Goal: Transaction & Acquisition: Register for event/course

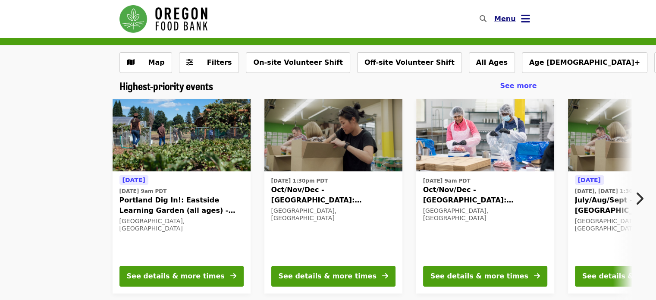
click at [505, 19] on span "Menu" at bounding box center [505, 19] width 22 height 8
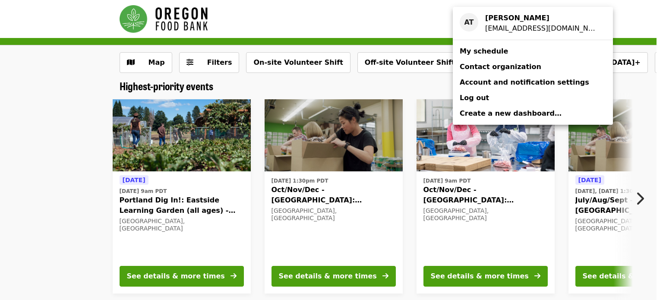
click at [481, 57] on link "My schedule" at bounding box center [532, 52] width 160 height 16
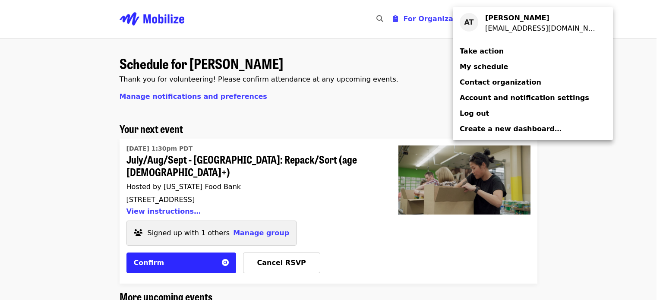
click at [295, 252] on div "Account menu" at bounding box center [331, 150] width 663 height 300
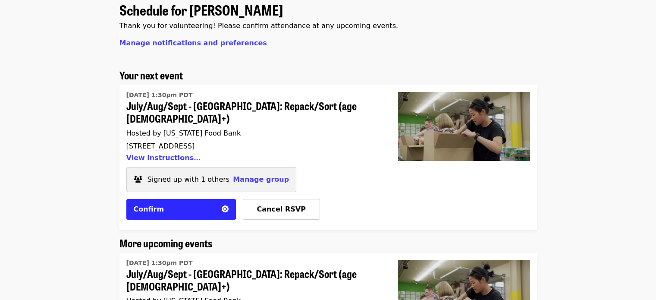
scroll to position [47, 0]
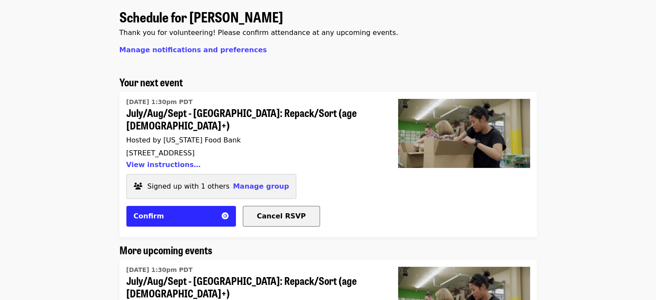
click at [276, 212] on span "Cancel RSVP" at bounding box center [281, 216] width 49 height 8
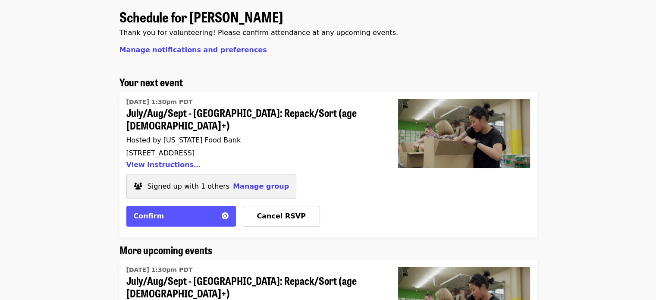
click at [193, 211] on div "Confirm" at bounding box center [175, 216] width 83 height 10
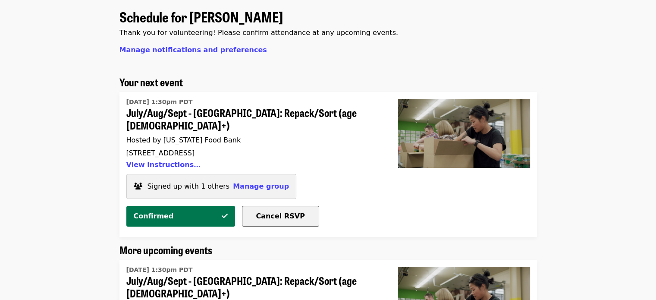
click at [288, 212] on span "Cancel RSVP" at bounding box center [280, 216] width 49 height 8
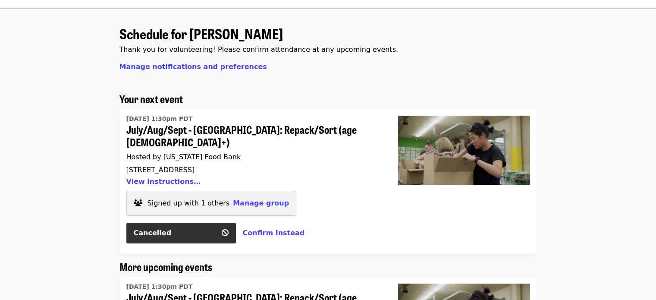
scroll to position [0, 0]
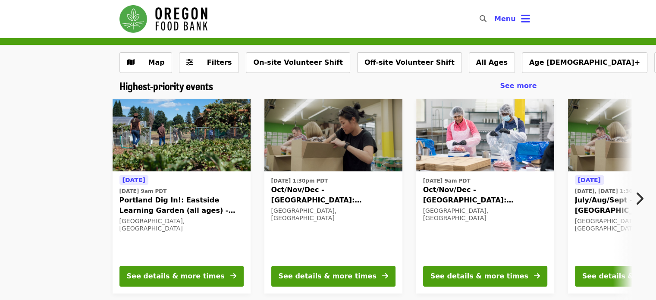
click at [633, 203] on button "Next item" at bounding box center [642, 198] width 28 height 24
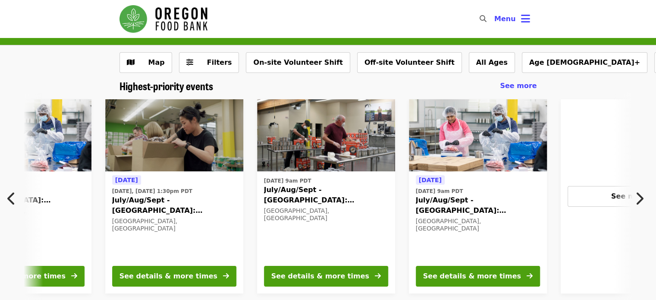
scroll to position [0, 464]
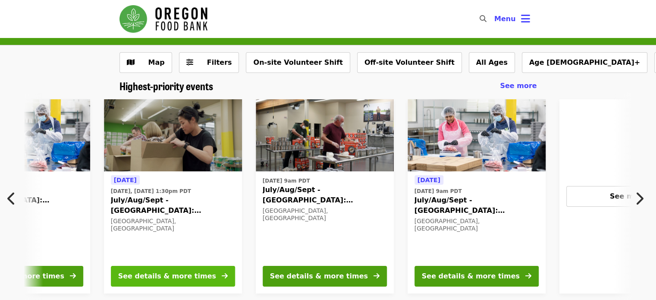
click at [198, 278] on button "See details & more times" at bounding box center [173, 276] width 124 height 21
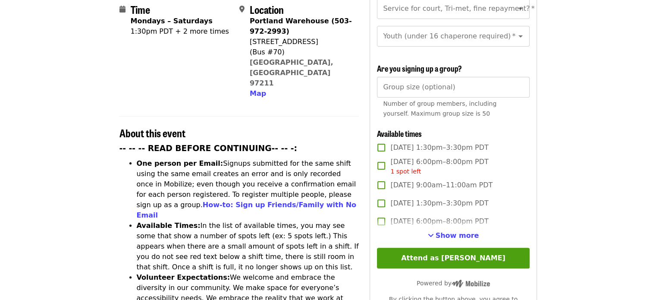
scroll to position [230, 0]
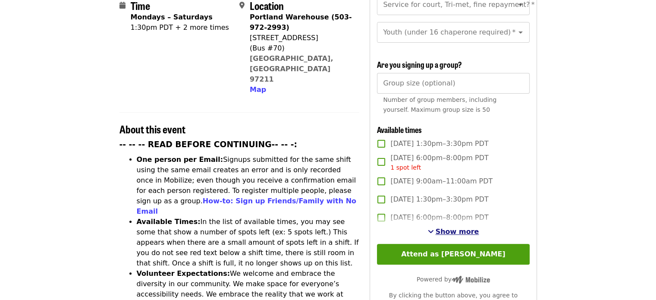
click at [456, 229] on span "Show more" at bounding box center [458, 231] width 44 height 8
click at [0, 0] on span "[DATE] 1:30pm–3:30pm PDT" at bounding box center [0, 0] width 0 height 0
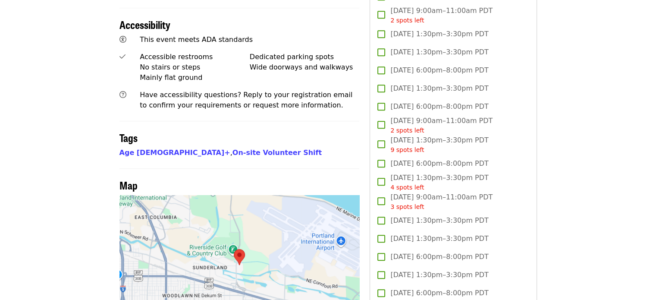
scroll to position [568, 0]
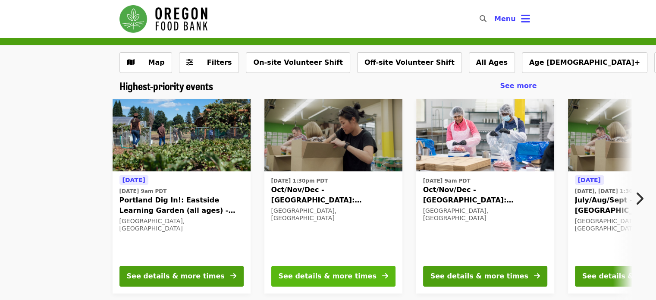
click at [307, 276] on div "See details & more times" at bounding box center [328, 276] width 98 height 10
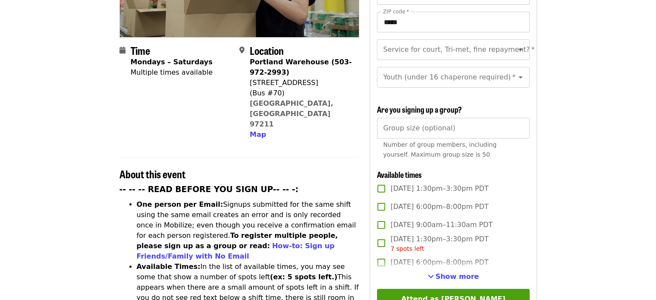
scroll to position [186, 0]
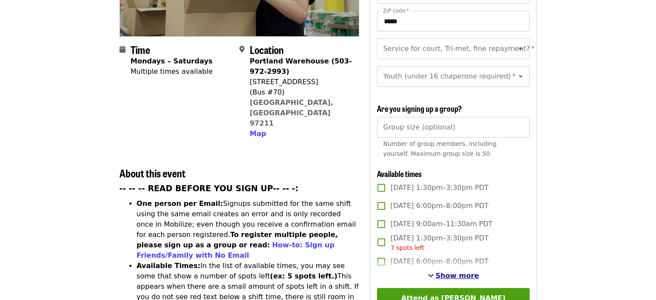
click at [452, 271] on span "Show more" at bounding box center [458, 275] width 44 height 8
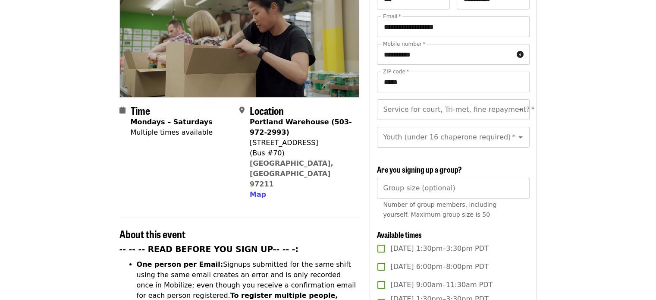
scroll to position [125, 0]
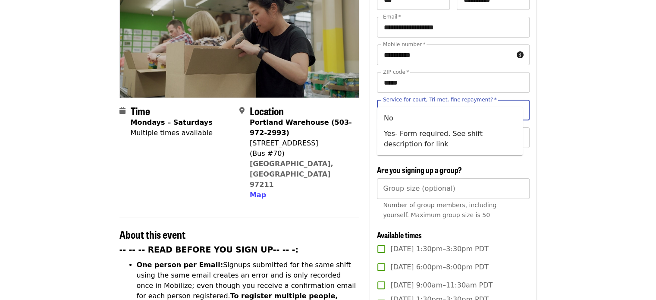
click at [444, 102] on input "Service for court, Tri-met, fine repayment?   *" at bounding box center [442, 110] width 117 height 16
click at [414, 119] on li "No" at bounding box center [450, 118] width 146 height 16
type input "**"
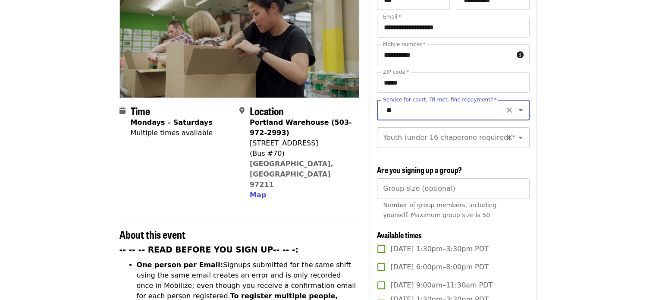
click at [412, 129] on input "Youth (under 16 chaperone required)   *" at bounding box center [442, 137] width 117 height 16
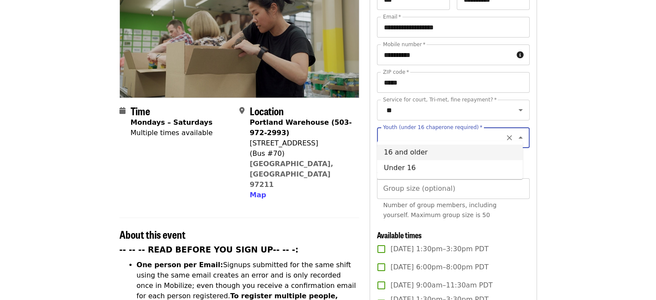
click at [412, 155] on li "16 and older" at bounding box center [450, 153] width 146 height 16
type input "**********"
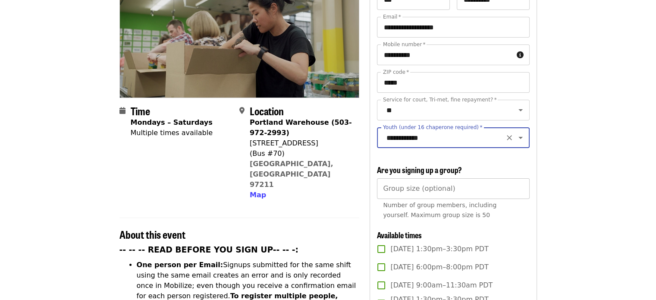
click at [417, 191] on input "Group size (optional)" at bounding box center [453, 188] width 152 height 21
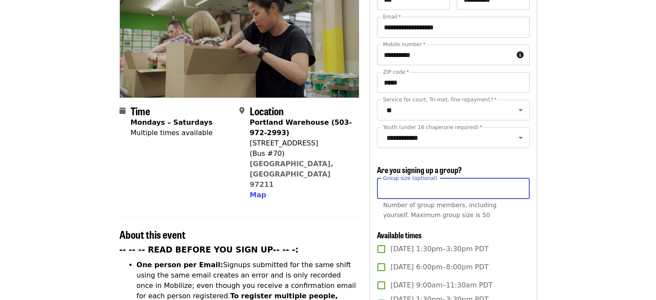
click at [518, 184] on input "*" at bounding box center [453, 188] width 152 height 21
type input "*"
click at [518, 184] on input "*" at bounding box center [453, 188] width 152 height 21
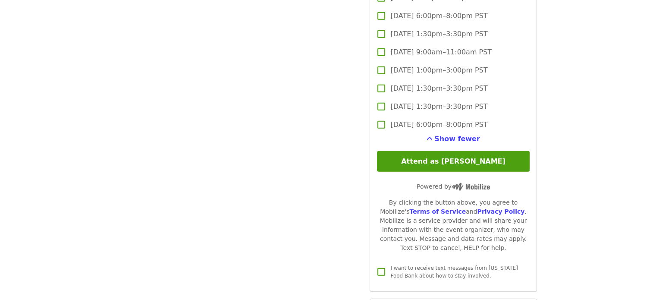
scroll to position [2276, 0]
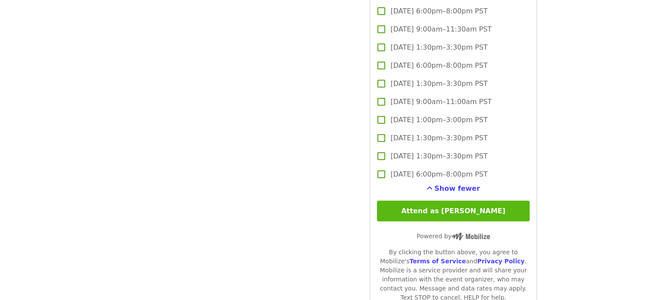
click at [455, 207] on button "Attend as [PERSON_NAME]" at bounding box center [453, 211] width 152 height 21
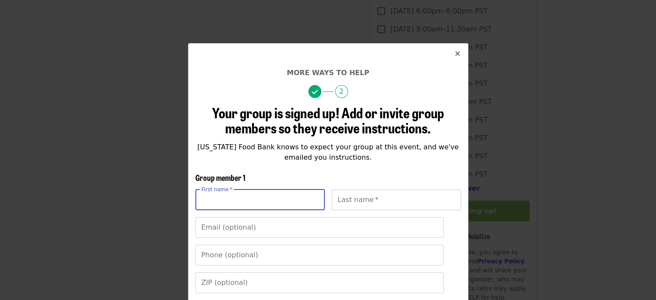
click at [267, 203] on input "First name   *" at bounding box center [259, 199] width 129 height 21
type input "******"
type input "**********"
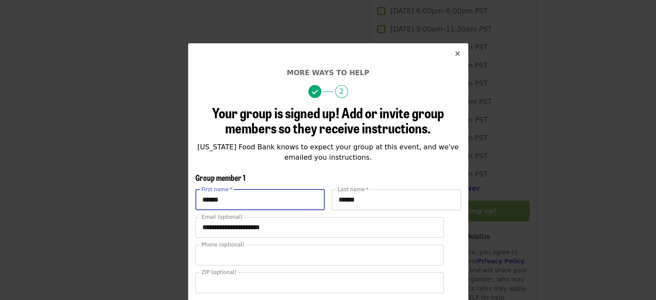
type input "**********"
type input "*****"
click at [125, 178] on div "**********" at bounding box center [328, 150] width 656 height 300
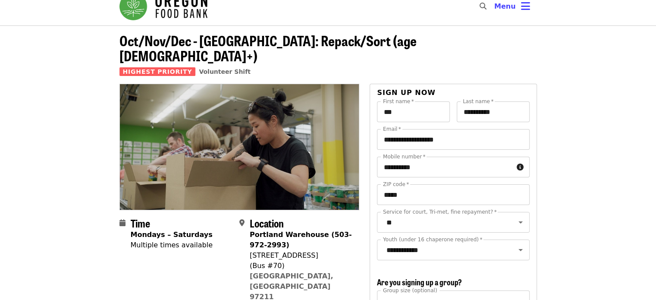
scroll to position [0, 0]
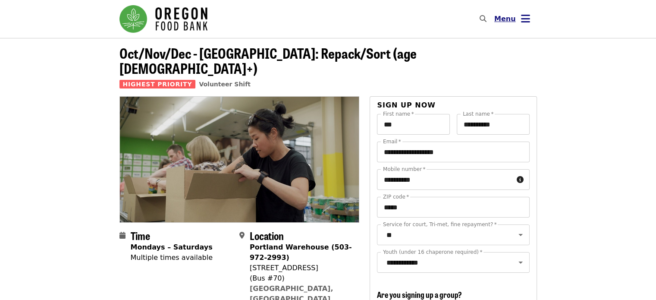
click at [511, 16] on span "Menu" at bounding box center [505, 19] width 22 height 8
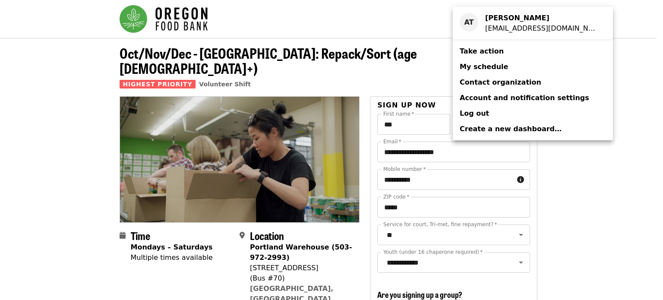
click at [479, 63] on span "My schedule" at bounding box center [483, 67] width 48 height 8
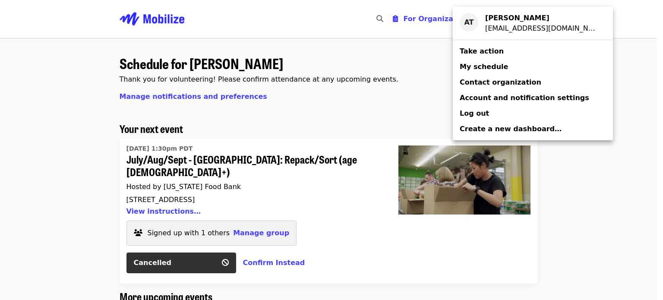
click at [597, 173] on div "Account menu" at bounding box center [331, 150] width 663 height 300
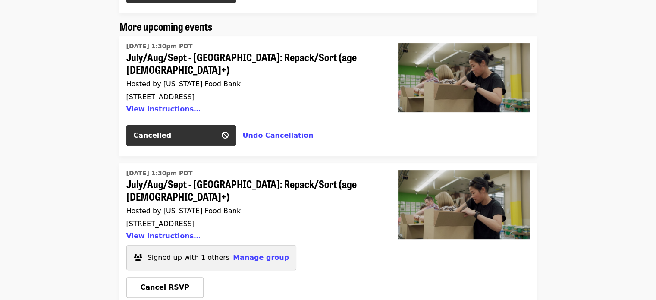
scroll to position [319, 0]
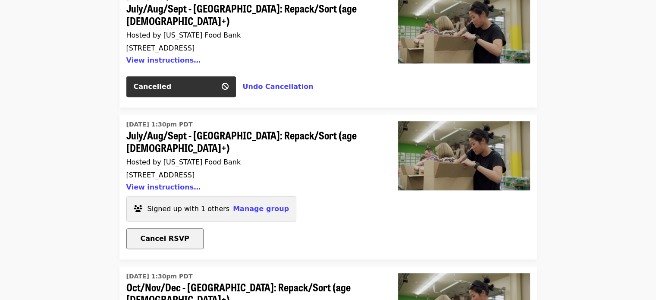
click at [160, 234] on span "Cancel RSVP" at bounding box center [165, 238] width 49 height 8
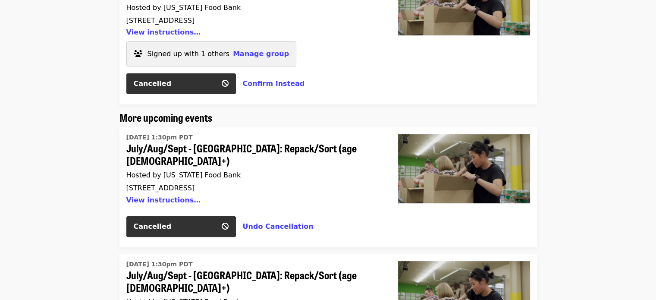
scroll to position [0, 0]
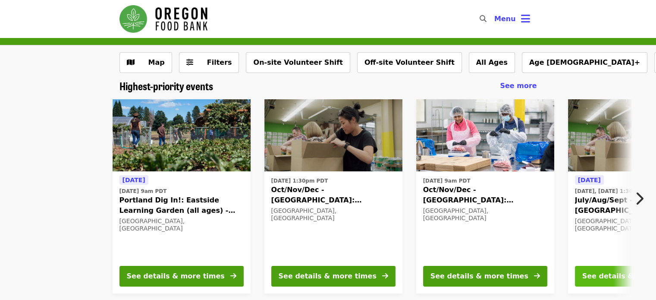
click at [594, 276] on div "See details & more times" at bounding box center [631, 276] width 98 height 10
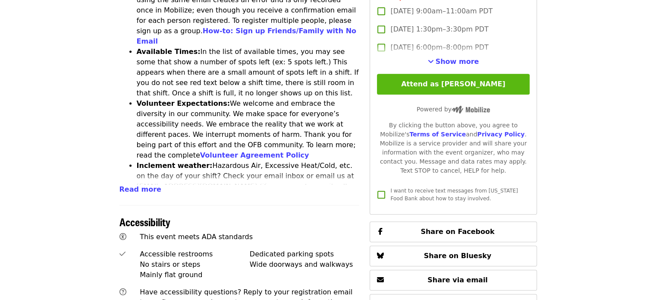
click at [464, 81] on button "Attend as [PERSON_NAME]" at bounding box center [453, 84] width 152 height 21
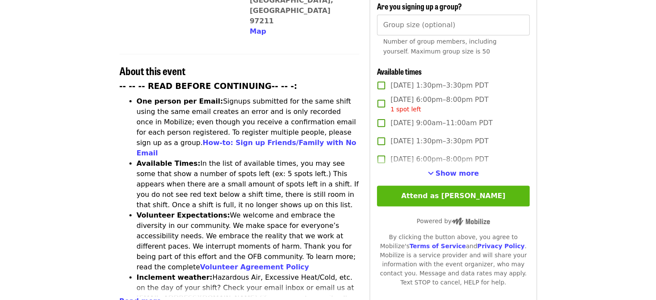
scroll to position [289, 0]
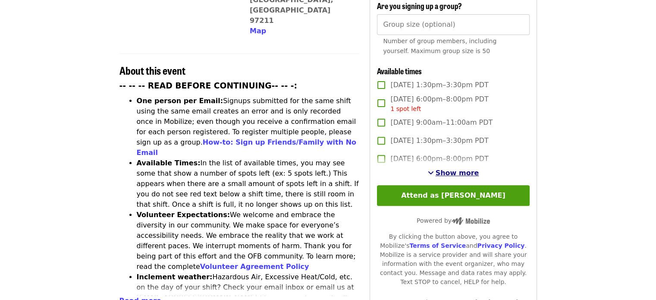
click at [456, 170] on span "Show more" at bounding box center [458, 173] width 44 height 8
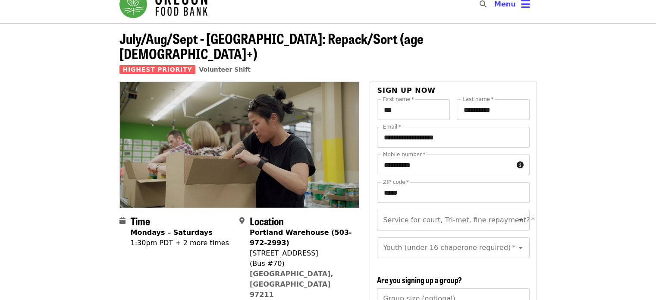
scroll to position [0, 0]
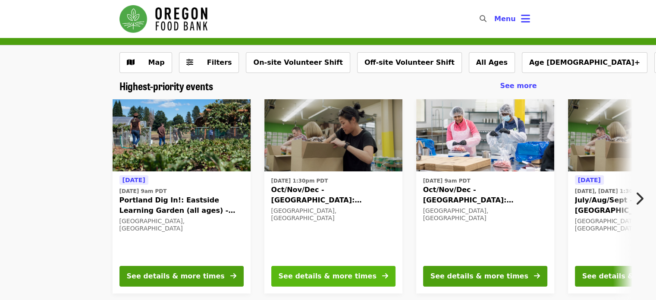
click at [331, 272] on div "See details & more times" at bounding box center [328, 276] width 98 height 10
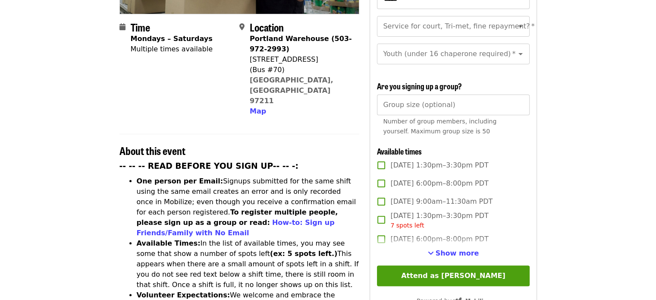
scroll to position [213, 0]
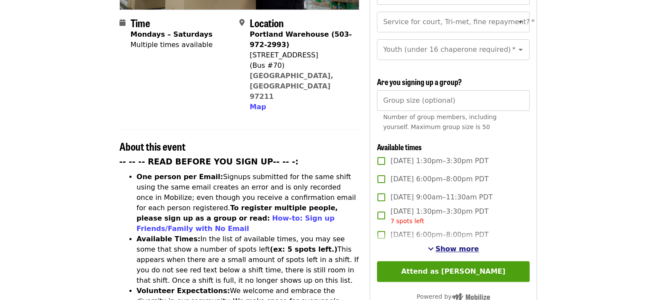
click at [444, 245] on span "Show more" at bounding box center [458, 249] width 44 height 8
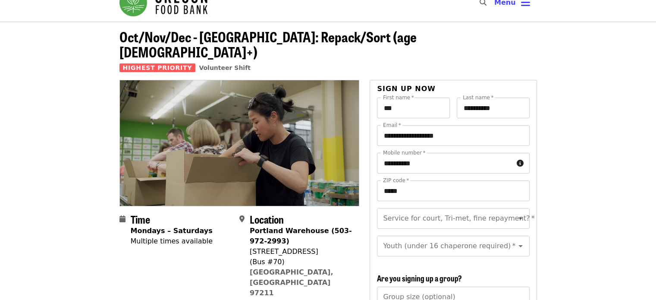
scroll to position [0, 0]
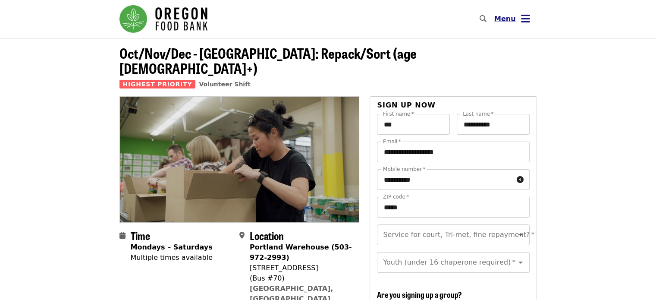
click at [503, 24] on span "Menu" at bounding box center [505, 19] width 22 height 10
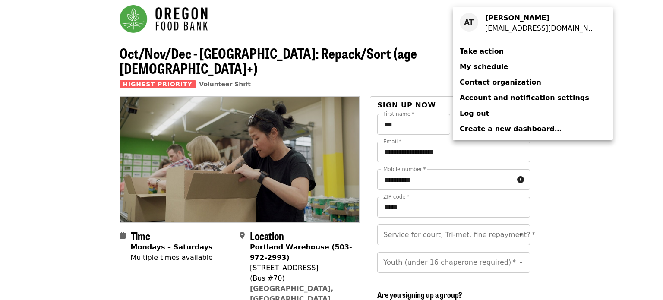
click at [491, 65] on span "My schedule" at bounding box center [483, 67] width 48 height 8
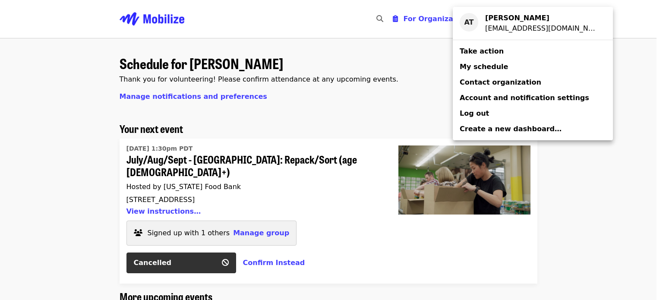
click at [350, 167] on div "Account menu" at bounding box center [331, 150] width 663 height 300
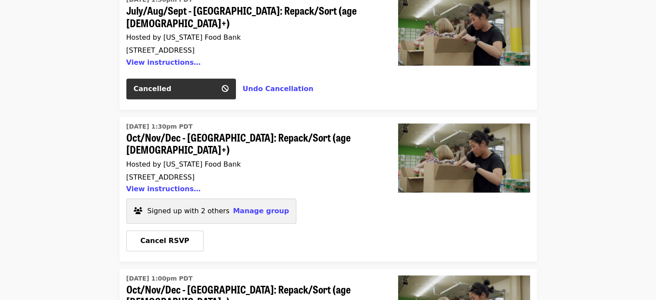
scroll to position [435, 0]
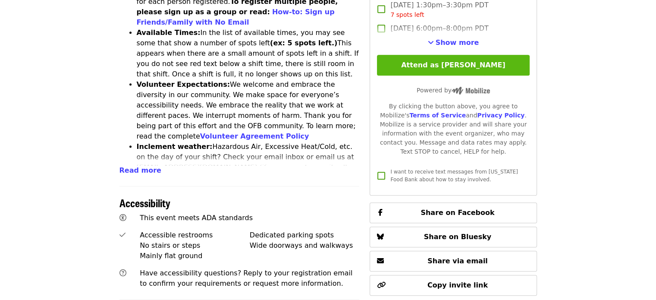
click at [442, 61] on button "Attend as [PERSON_NAME]" at bounding box center [453, 65] width 152 height 21
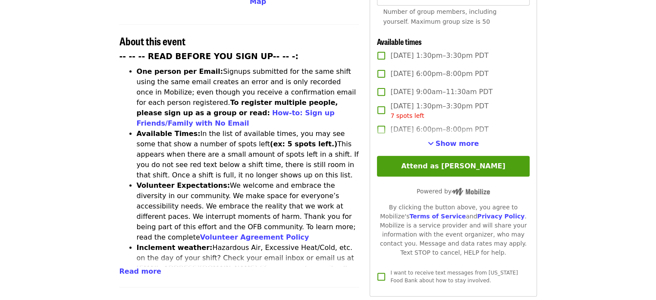
scroll to position [318, 0]
click at [458, 139] on span "Show more" at bounding box center [458, 143] width 44 height 8
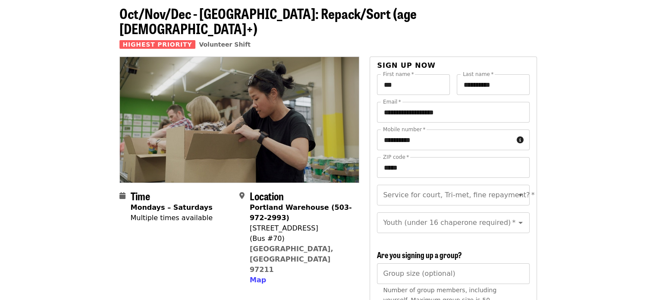
scroll to position [0, 0]
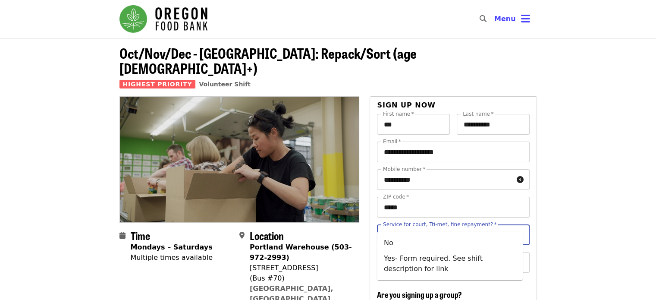
click at [430, 226] on input "Service for court, Tri-met, fine repayment?   *" at bounding box center [442, 234] width 117 height 16
click at [393, 245] on li "No" at bounding box center [450, 243] width 146 height 16
type input "**"
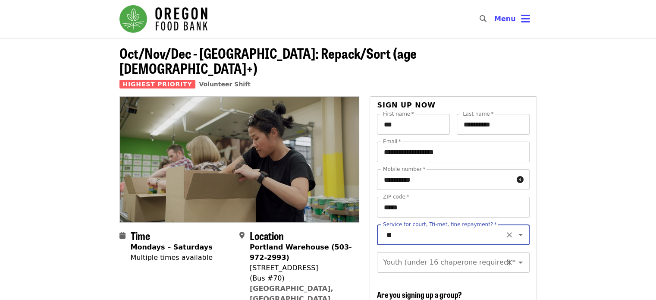
click at [411, 254] on input "Youth (under 16 chaperone required)   *" at bounding box center [442, 262] width 117 height 16
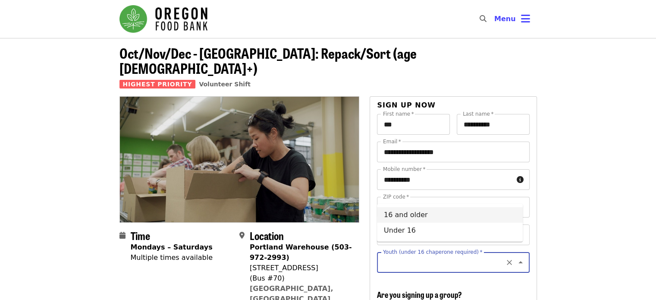
click at [407, 217] on li "16 and older" at bounding box center [450, 215] width 146 height 16
type input "**********"
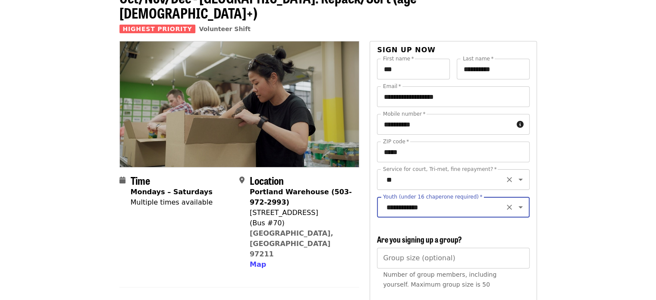
scroll to position [64, 0]
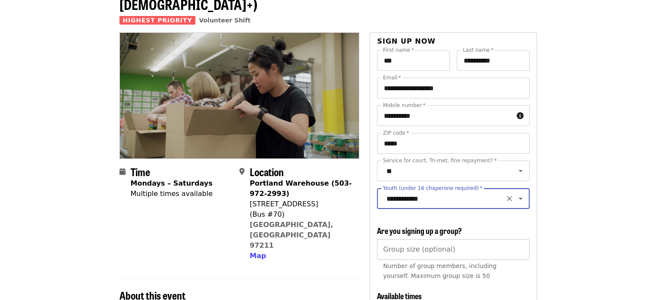
click at [478, 246] on input "Group size (optional)" at bounding box center [453, 249] width 152 height 21
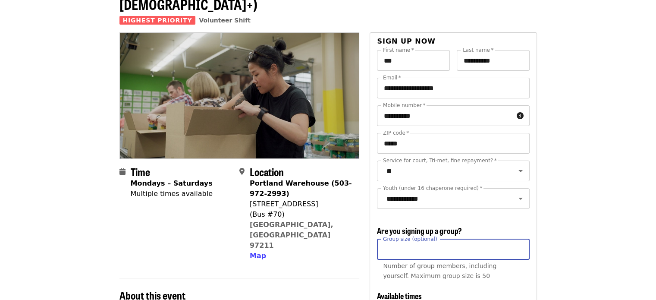
click at [521, 245] on input "*" at bounding box center [453, 249] width 152 height 21
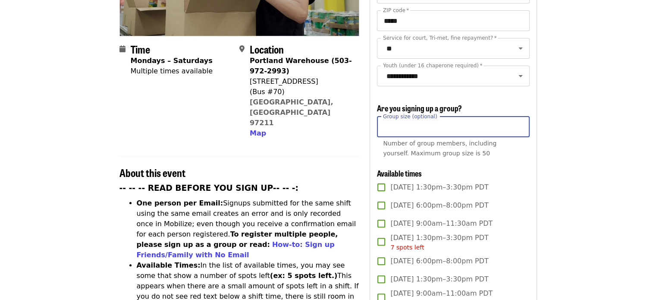
scroll to position [180, 0]
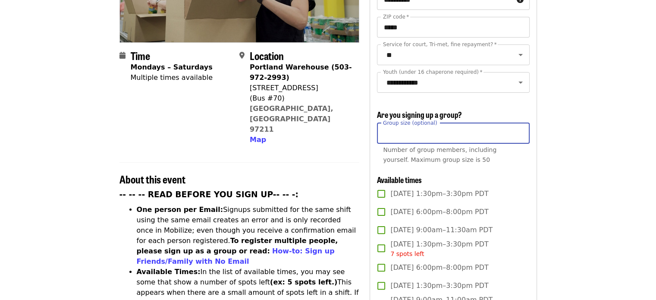
type input "*"
click at [519, 132] on input "*" at bounding box center [453, 133] width 152 height 21
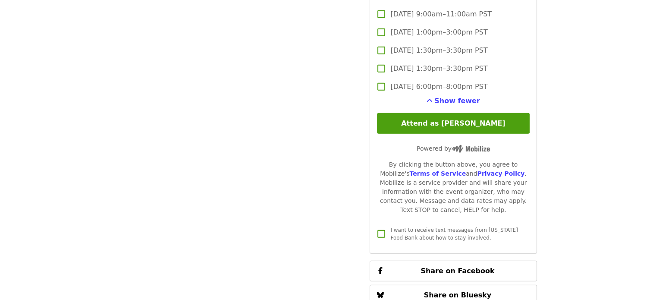
scroll to position [2366, 0]
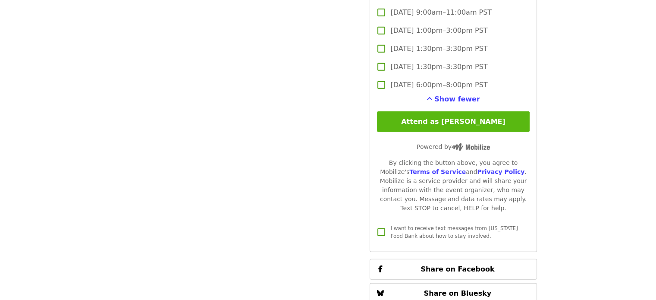
click at [480, 116] on button "Attend as [PERSON_NAME]" at bounding box center [453, 121] width 152 height 21
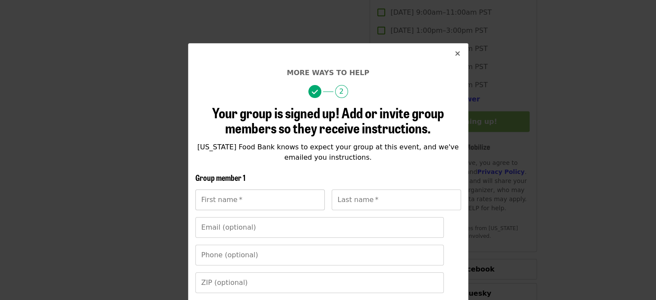
click at [286, 202] on input "First name   *" at bounding box center [259, 199] width 129 height 21
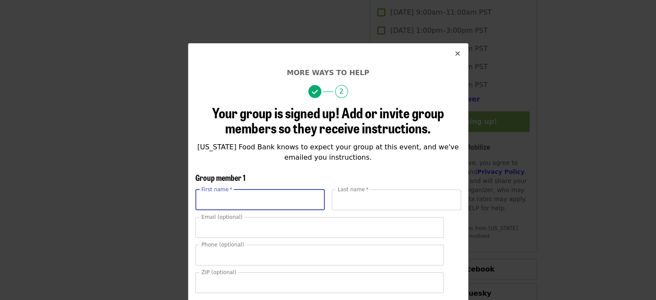
type input "******"
type input "**********"
type input "*****"
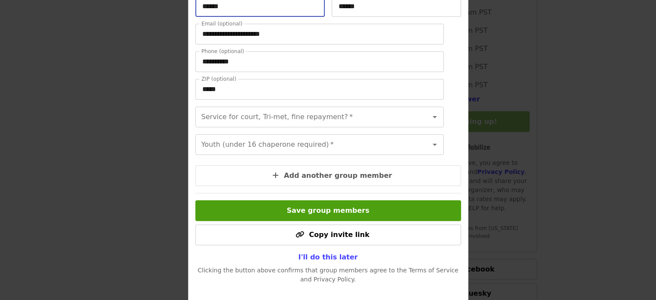
scroll to position [214, 0]
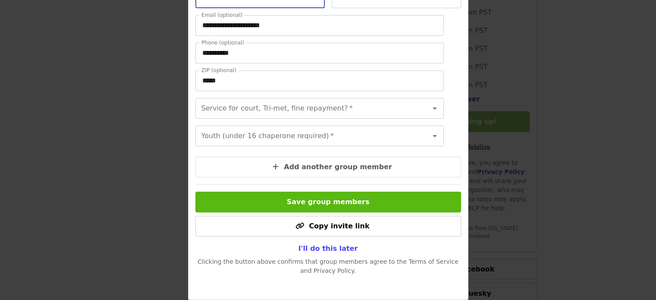
click at [352, 208] on button "Save group members" at bounding box center [328, 202] width 266 height 21
